Goal: Find contact information: Find contact information

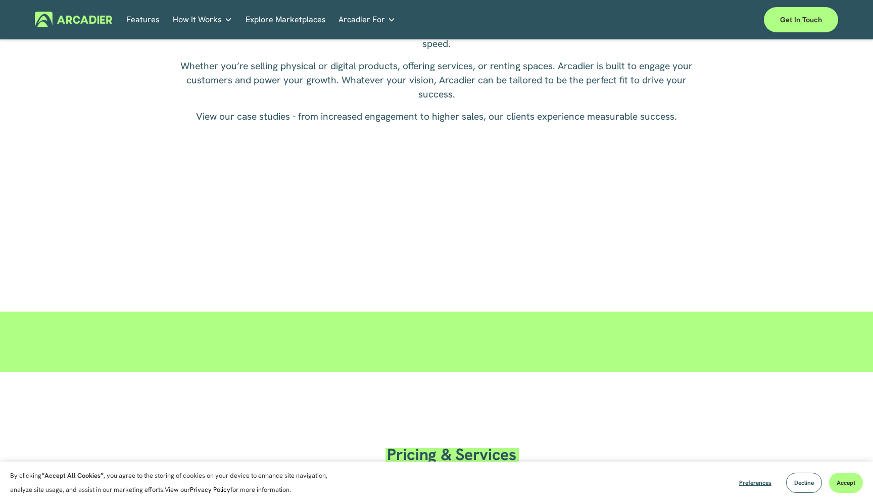
scroll to position [1708, 0]
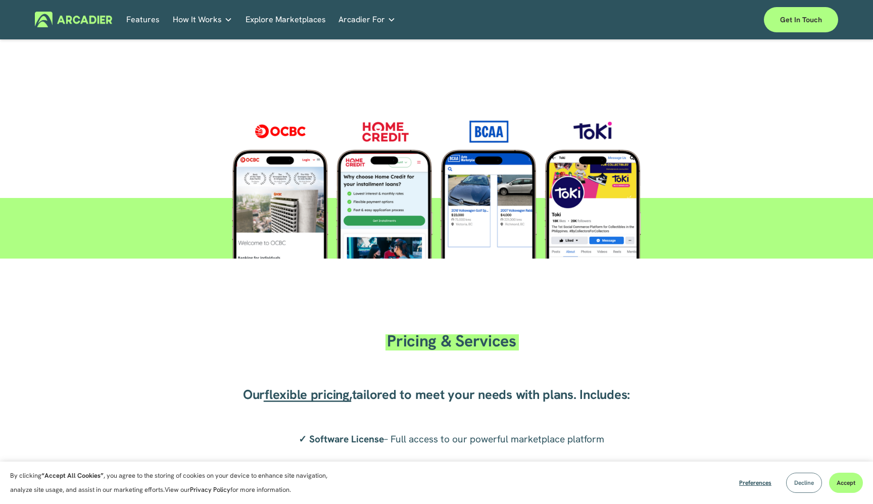
click at [805, 482] on span "Decline" at bounding box center [804, 483] width 20 height 8
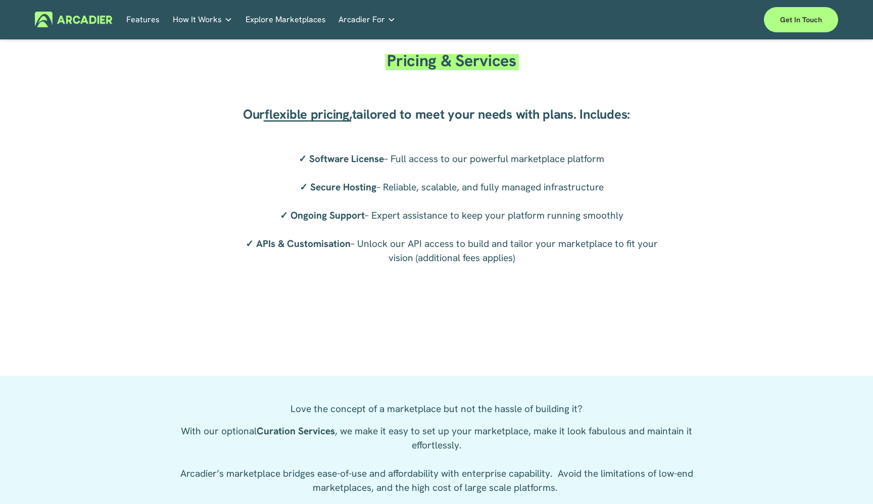
scroll to position [1989, 0]
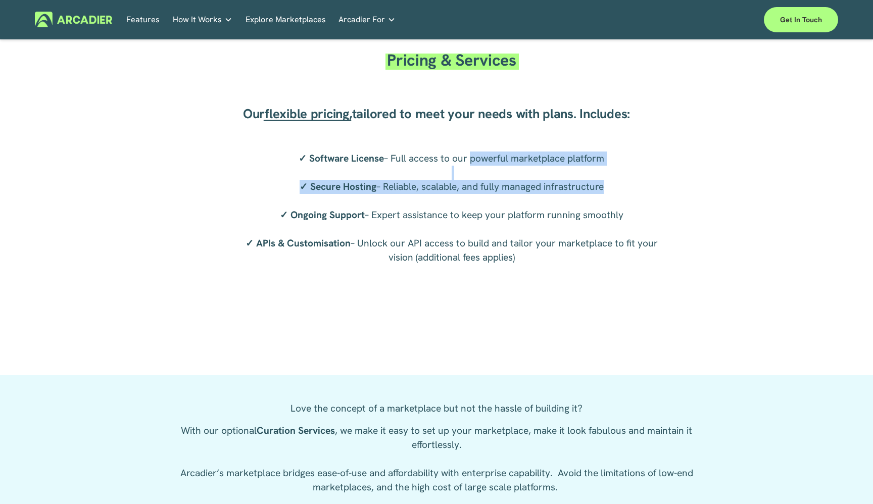
drag, startPoint x: 468, startPoint y: 159, endPoint x: 597, endPoint y: 188, distance: 132.6
click at [597, 188] on p "✓ Software License – Full access to our powerful marketplace platform ✓ Secure …" at bounding box center [451, 208] width 435 height 113
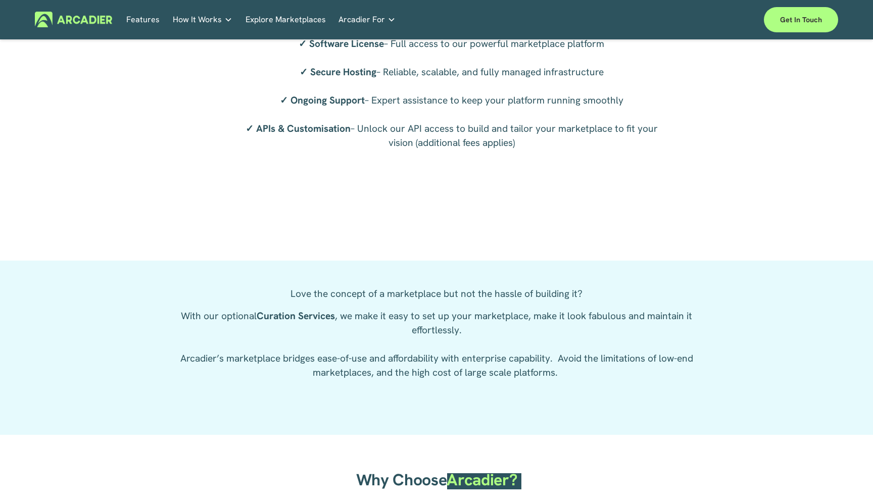
scroll to position [2105, 0]
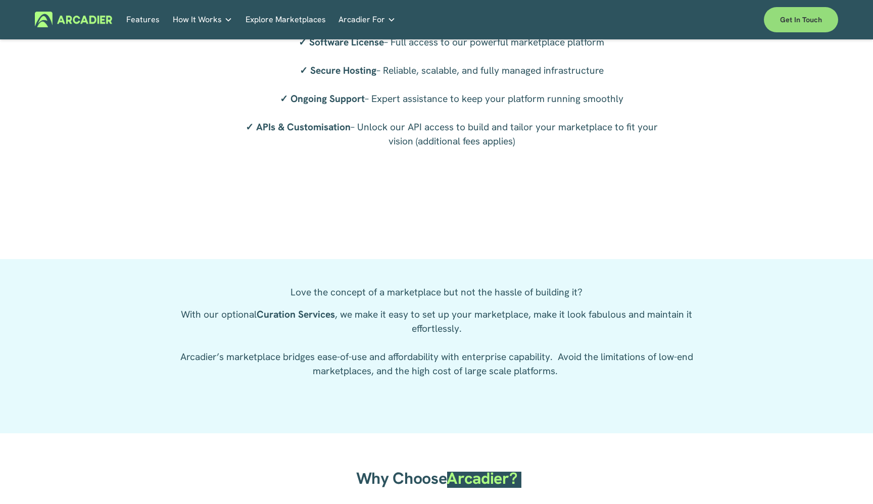
click at [800, 31] on link "Get in touch" at bounding box center [801, 19] width 74 height 25
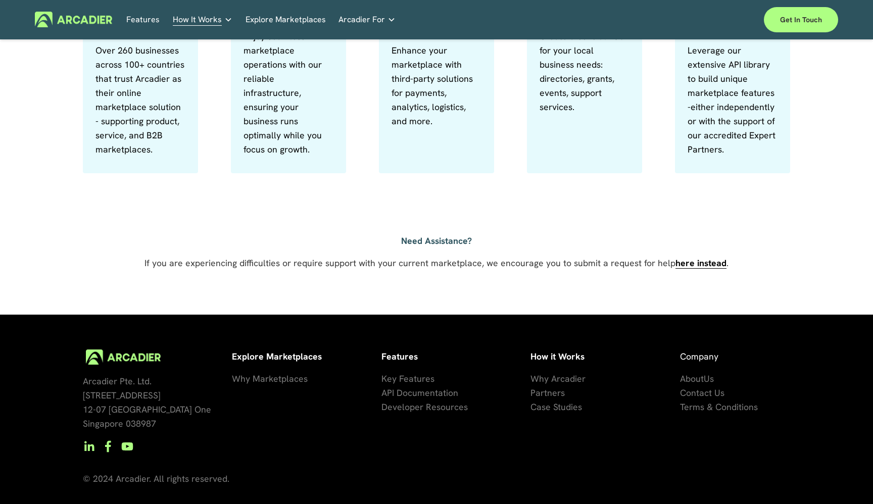
scroll to position [612, 0]
